Goal: Transaction & Acquisition: Purchase product/service

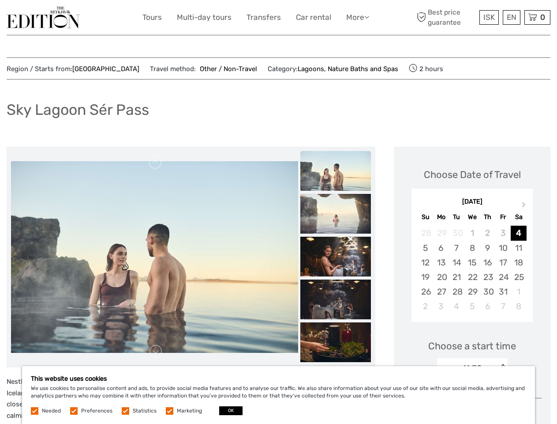
click at [357, 17] on link "More" at bounding box center [357, 17] width 23 height 13
click at [368, 17] on icon at bounding box center [366, 17] width 5 height 8
click at [489, 17] on span "ISK" at bounding box center [489, 17] width 11 height 9
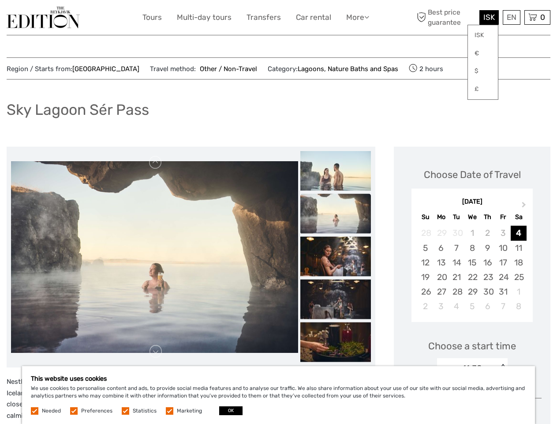
click at [511, 17] on div "EN English Español Deutsch" at bounding box center [512, 17] width 18 height 15
click at [537, 17] on div "0 Items Total 0 ISK Checkout The shopping cart is empty." at bounding box center [538, 17] width 26 height 15
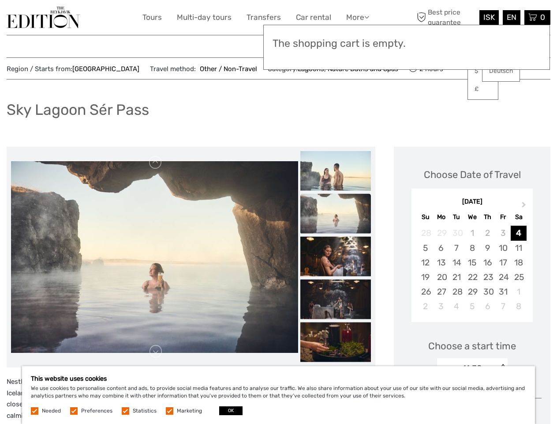
click at [154, 257] on img at bounding box center [154, 256] width 287 height 191
click at [156, 162] on link at bounding box center [156, 162] width 14 height 14
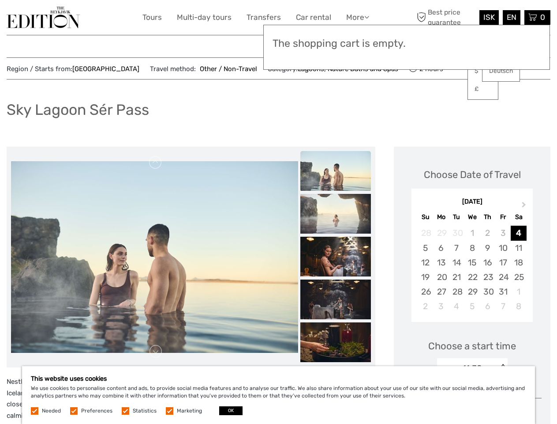
click at [156, 351] on link at bounding box center [156, 351] width 14 height 14
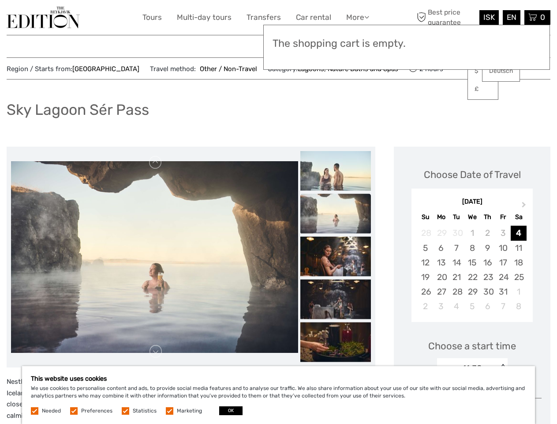
click at [336, 43] on h3 "The shopping cart is empty." at bounding box center [407, 44] width 268 height 12
click at [336, 42] on h3 "The shopping cart is empty." at bounding box center [407, 44] width 268 height 12
